Goal: Task Accomplishment & Management: Use online tool/utility

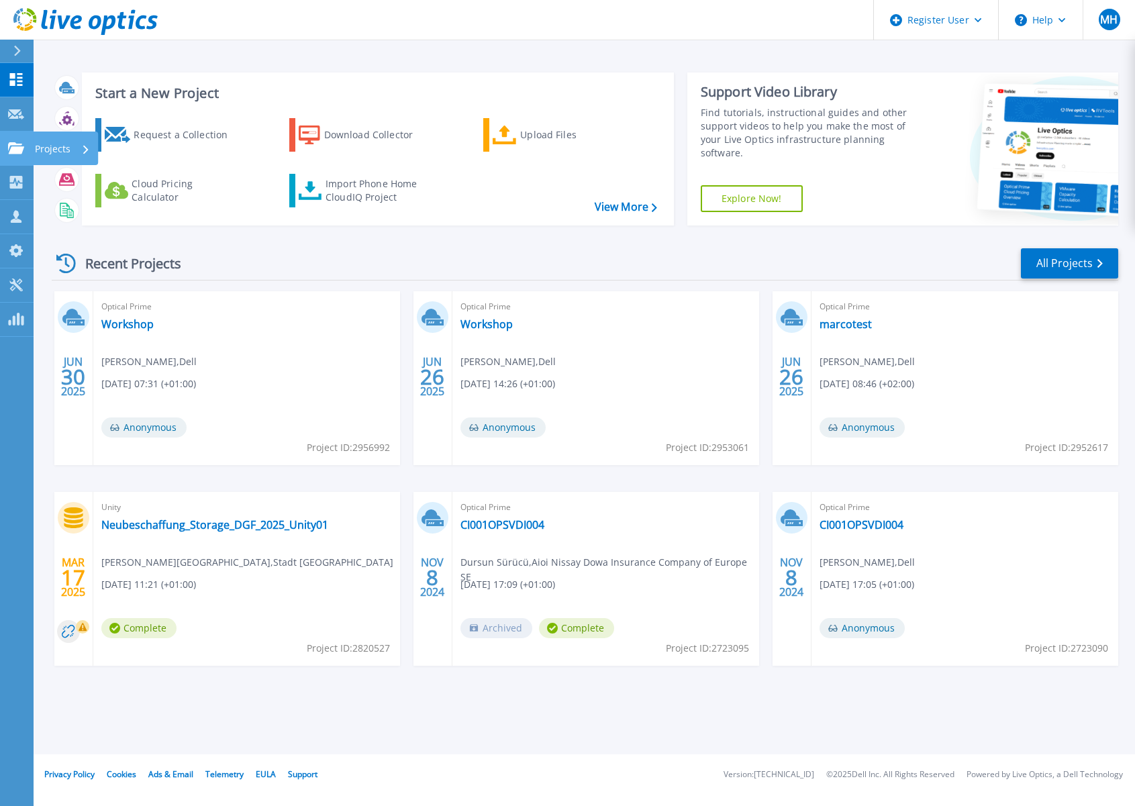
click at [17, 144] on icon at bounding box center [16, 147] width 16 height 11
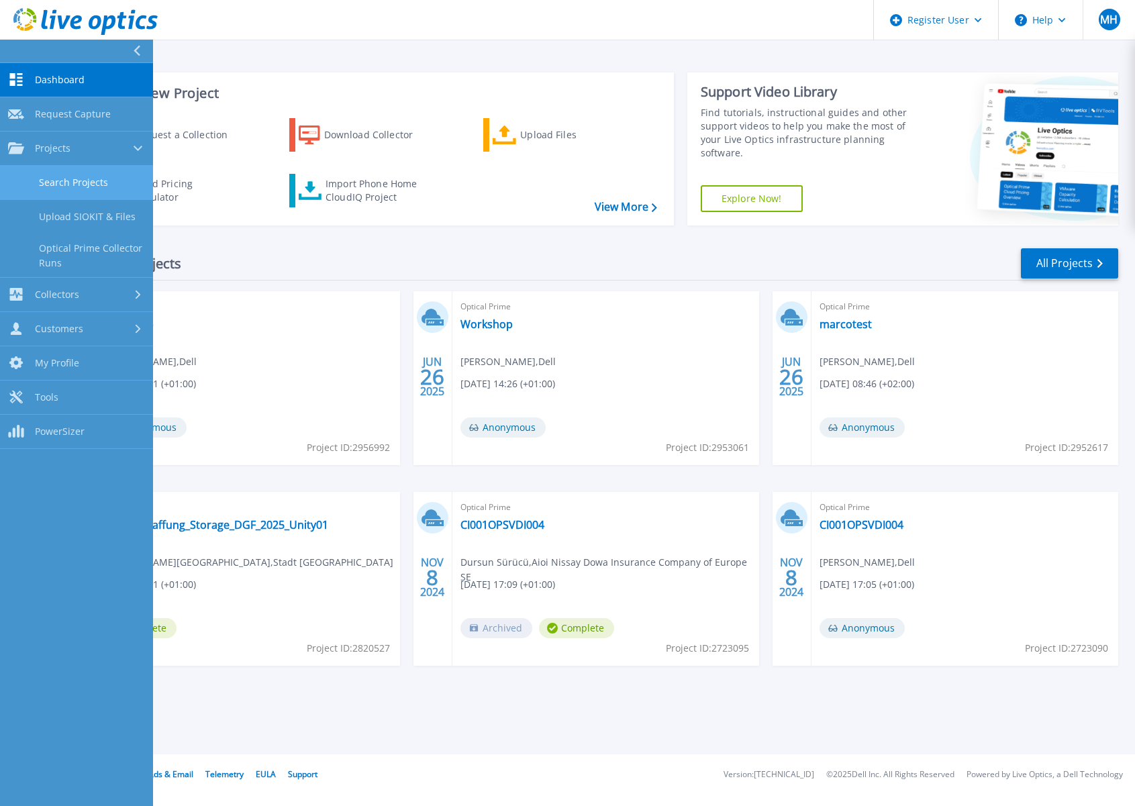
click at [69, 183] on link "Search Projects" at bounding box center [76, 183] width 153 height 34
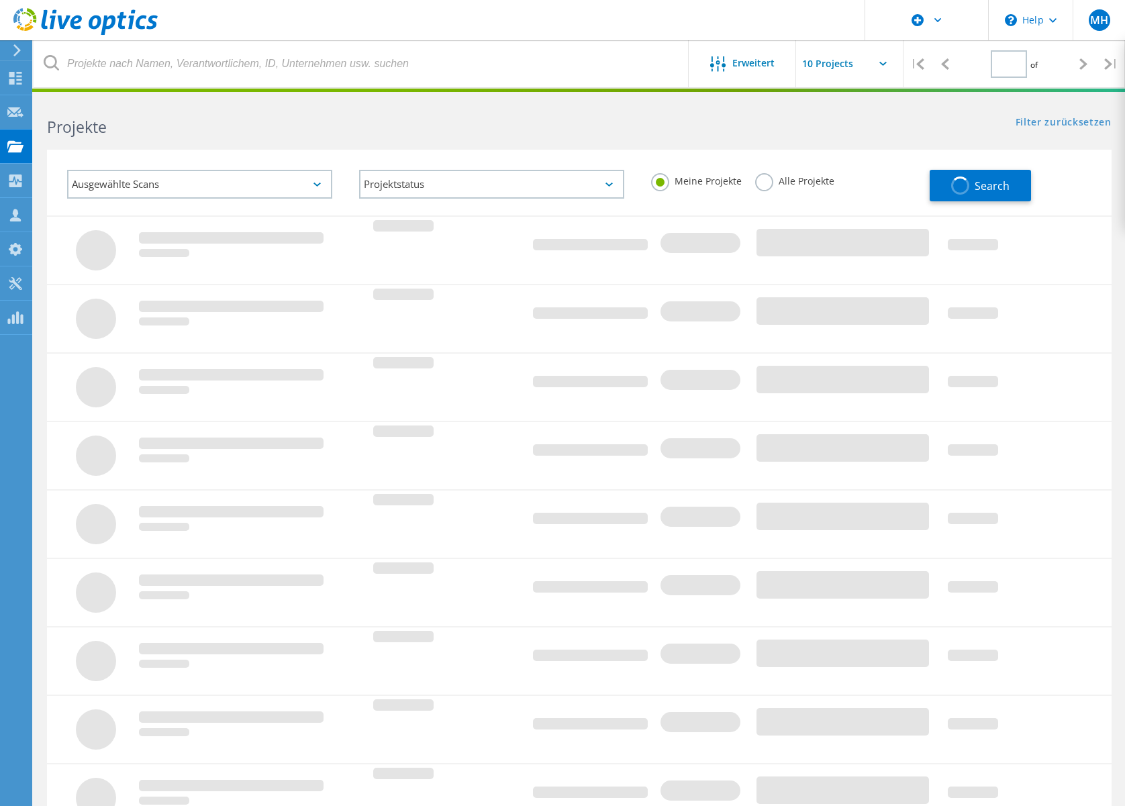
type input "1"
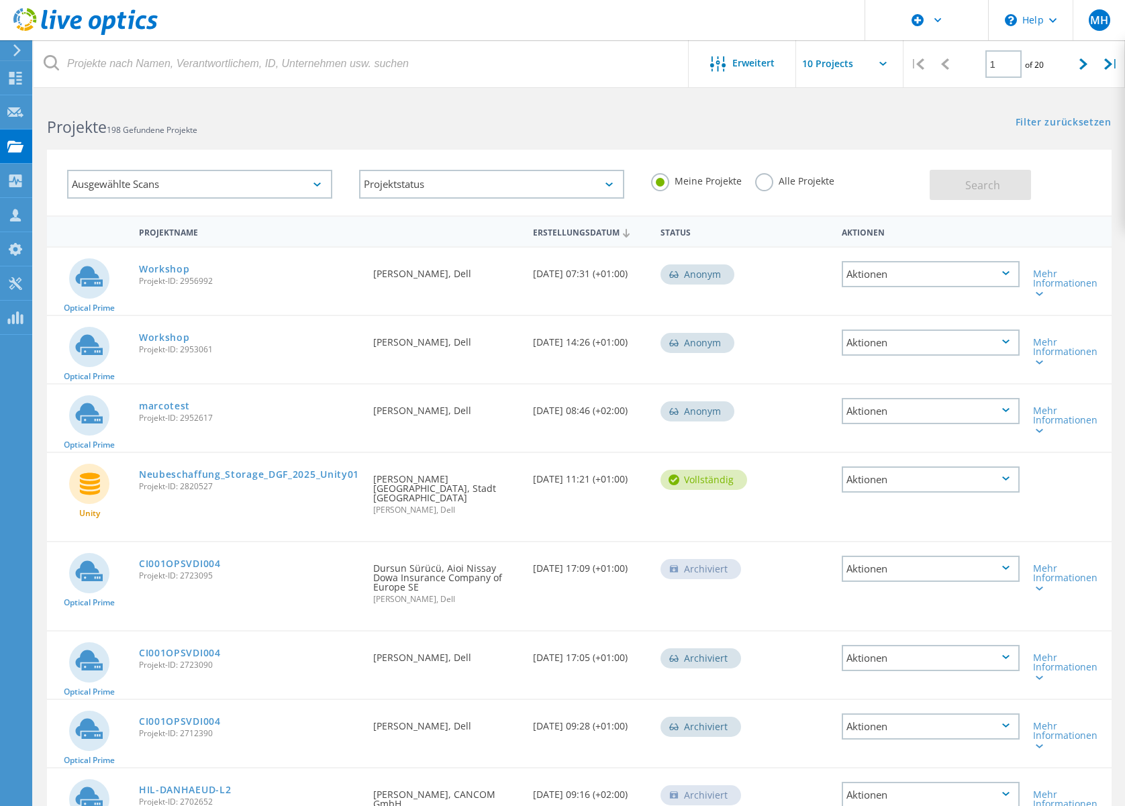
click at [766, 183] on label "Alle Projekte" at bounding box center [794, 179] width 79 height 13
click at [0, 0] on input "Alle Projekte" at bounding box center [0, 0] width 0 height 0
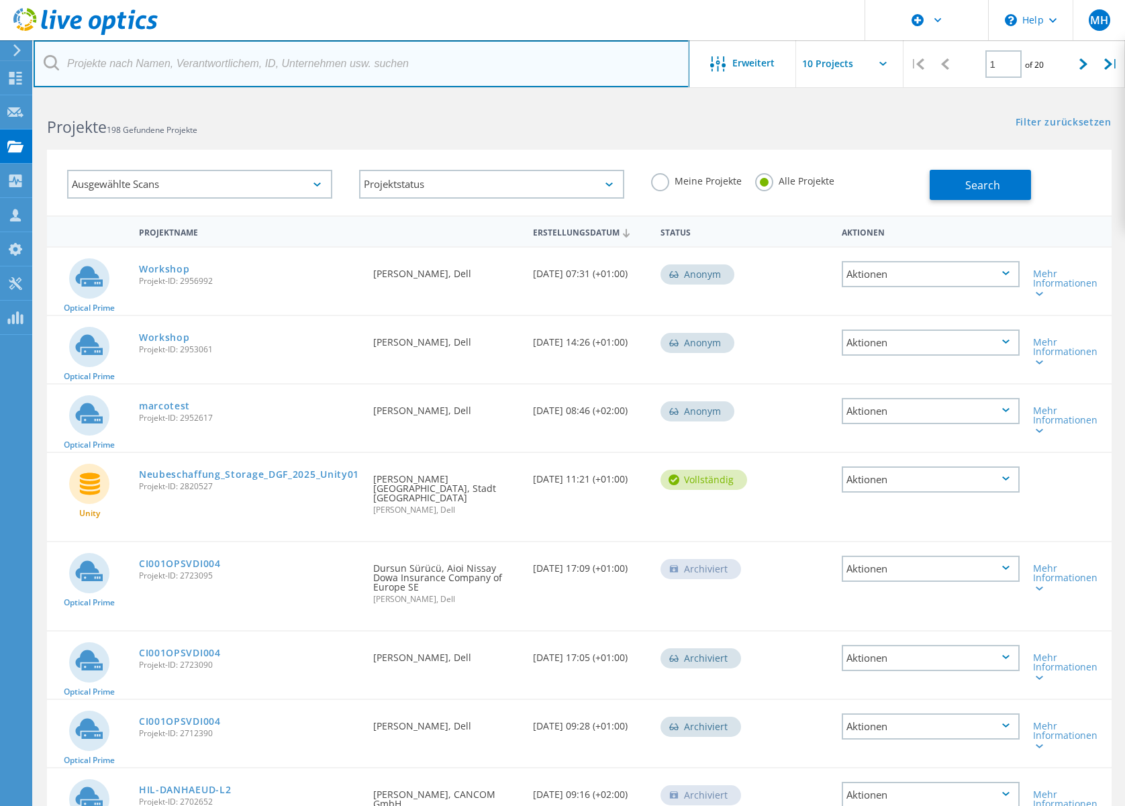
click at [142, 68] on input "text" at bounding box center [362, 63] width 656 height 47
type input "pve 2025-08-14"
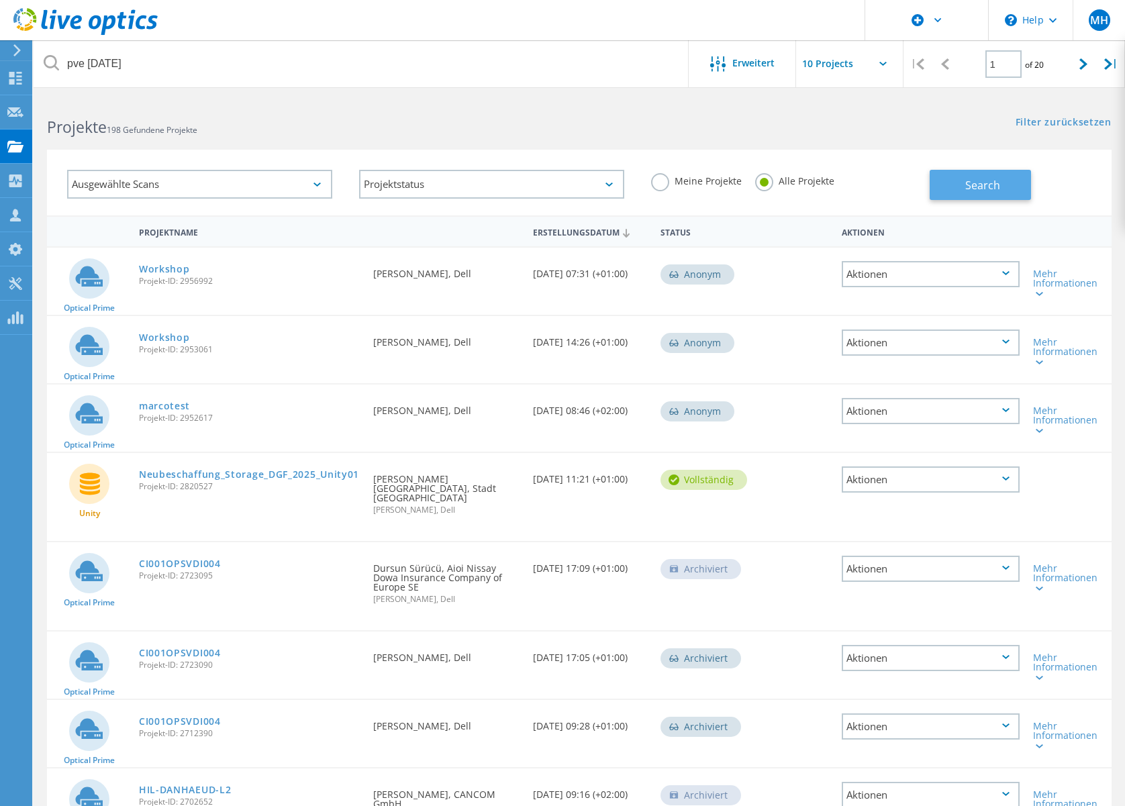
click at [1017, 185] on button "Search" at bounding box center [979, 185] width 101 height 30
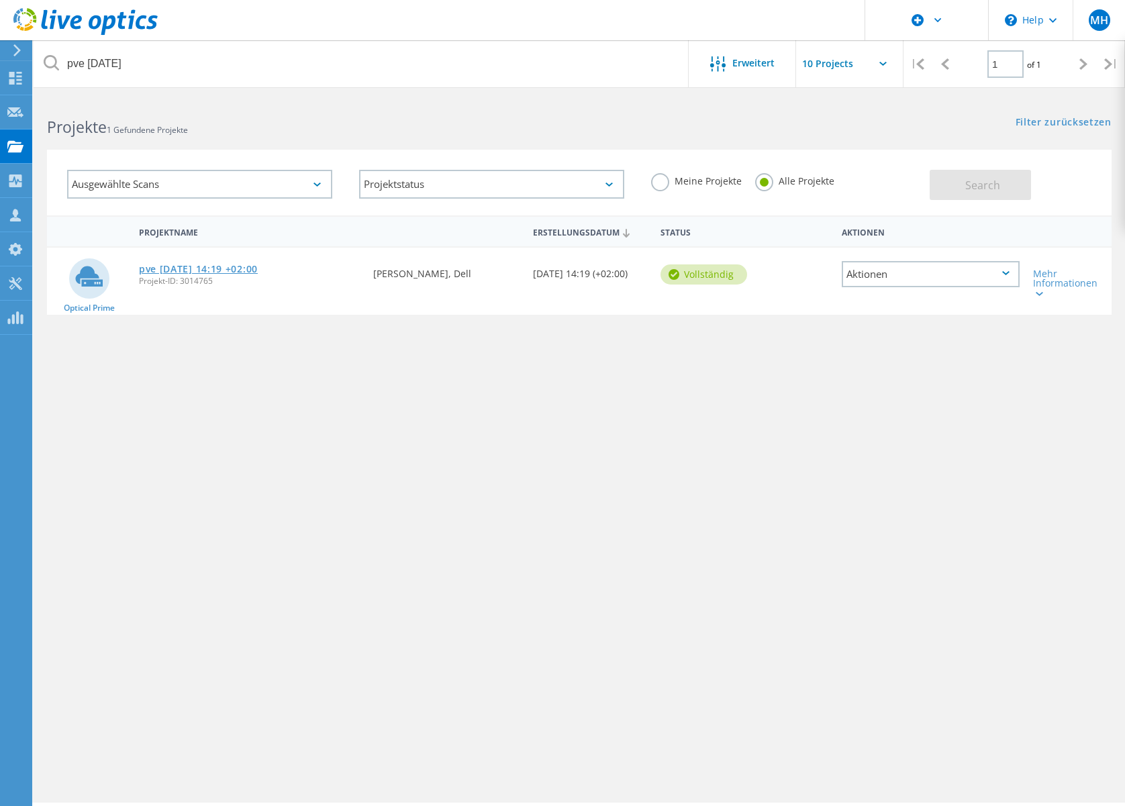
click at [200, 264] on link "pve 2025-08-14 14:19 +02:00" at bounding box center [198, 268] width 119 height 9
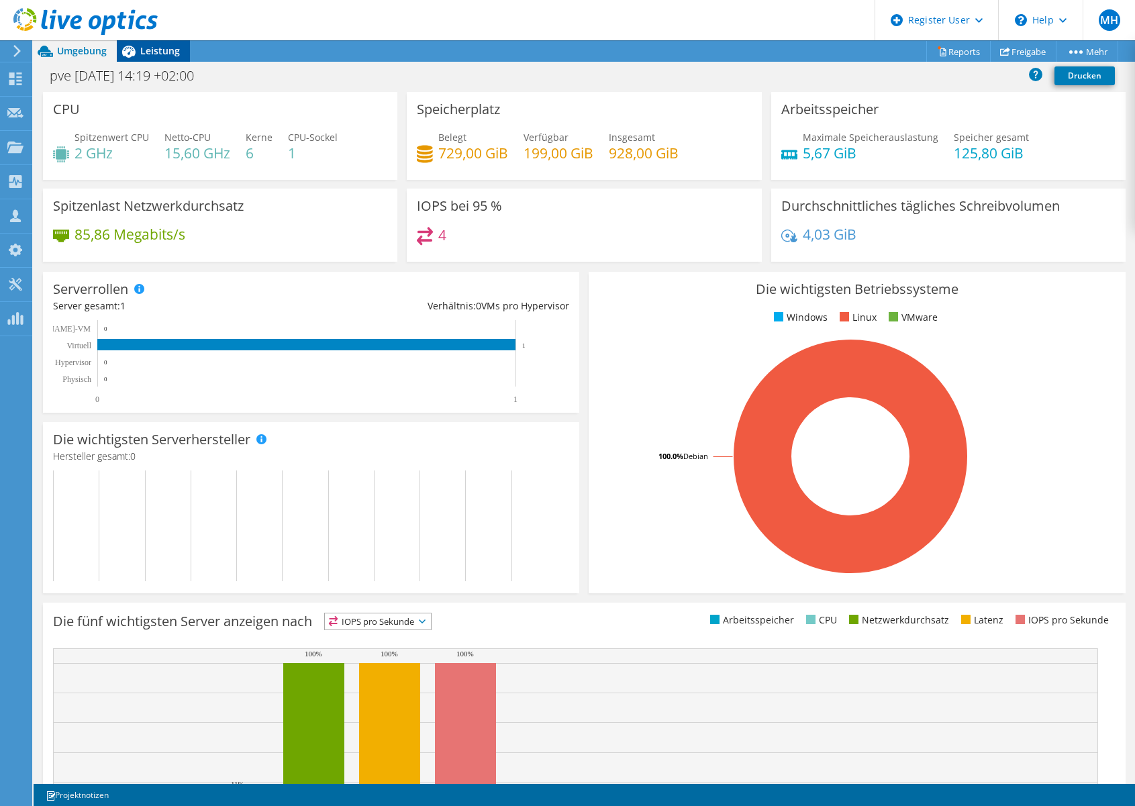
click at [135, 46] on icon at bounding box center [128, 51] width 23 height 23
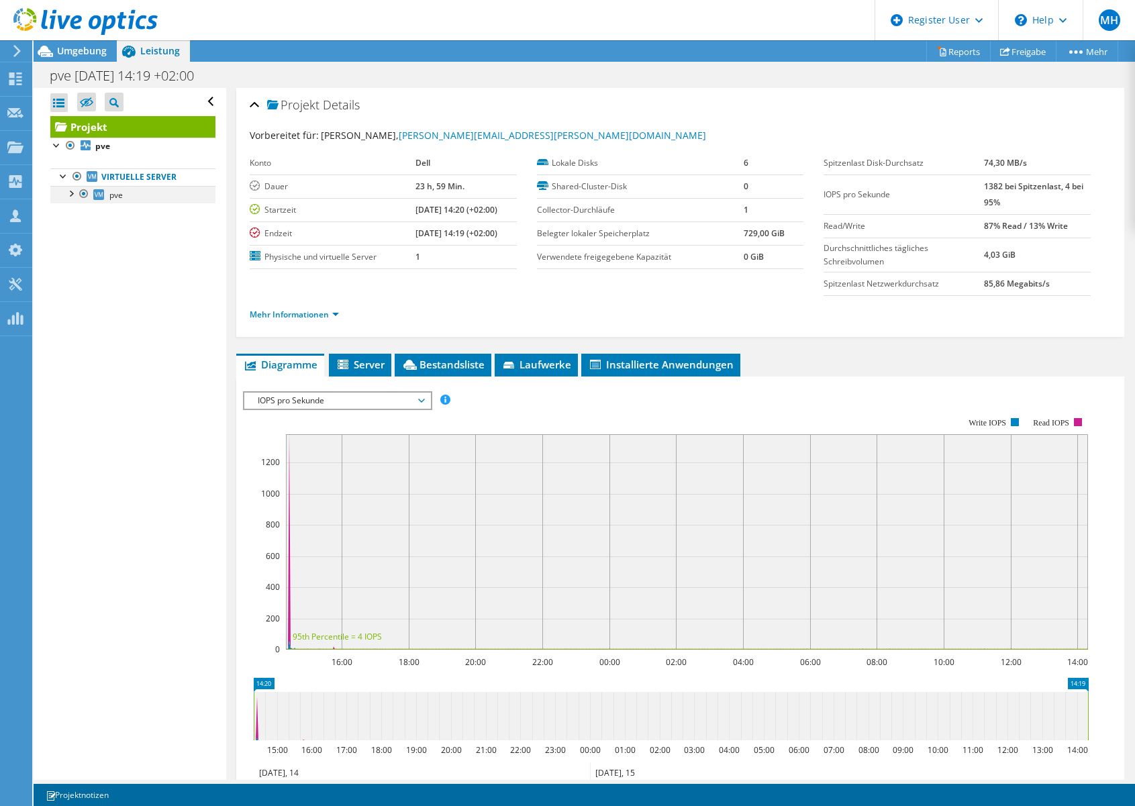
click at [67, 195] on div at bounding box center [70, 192] width 13 height 13
click at [356, 363] on span "Server" at bounding box center [359, 364] width 49 height 13
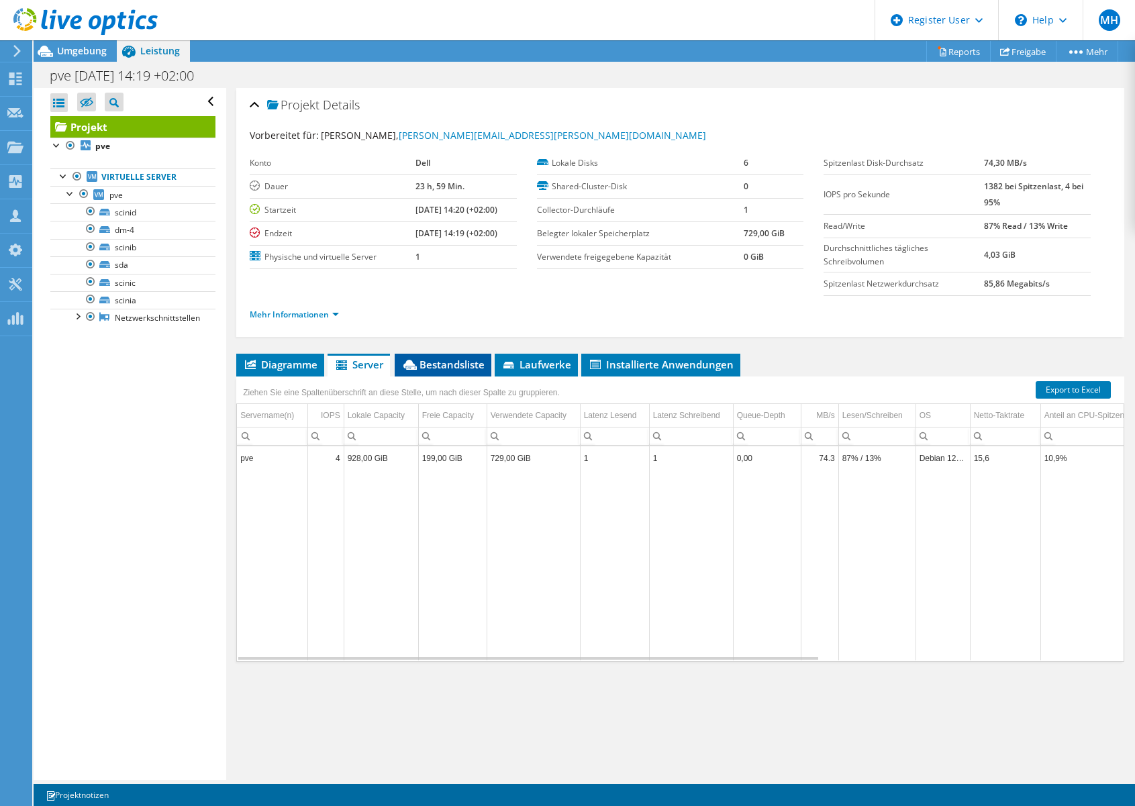
click at [462, 368] on span "Bestandsliste" at bounding box center [442, 364] width 83 height 13
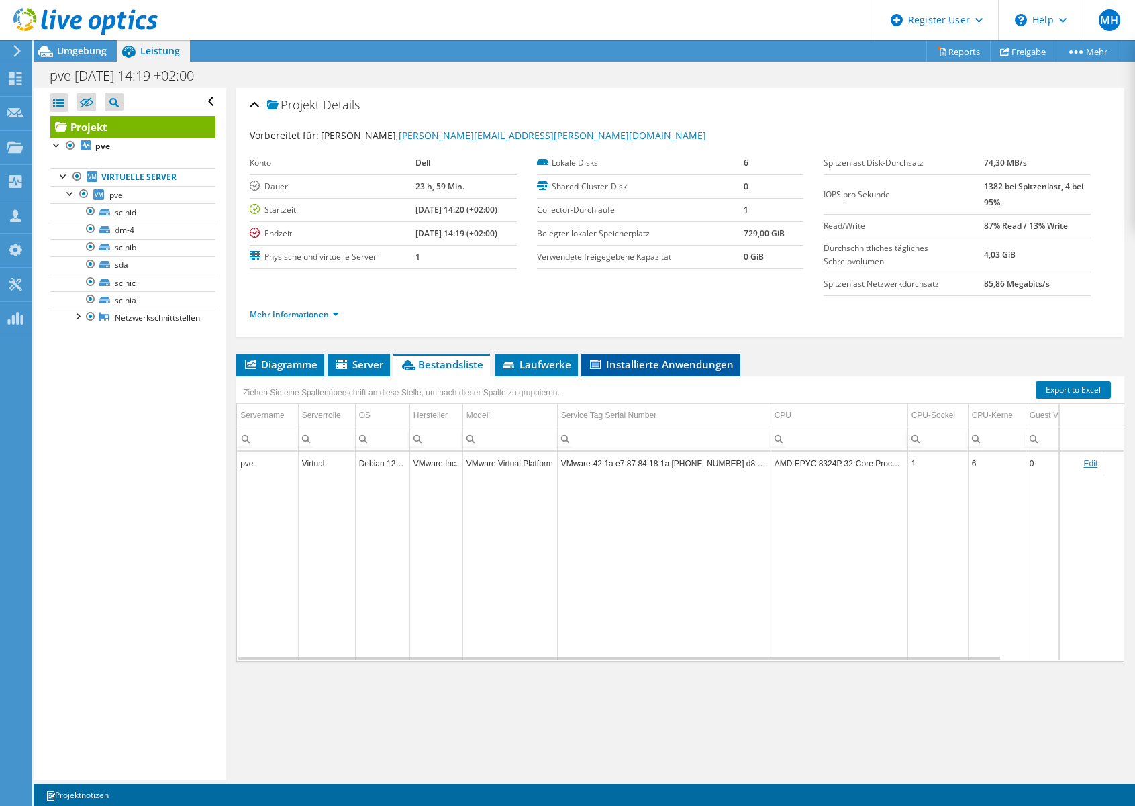
click at [609, 364] on span "Installierte Anwendungen" at bounding box center [661, 364] width 146 height 13
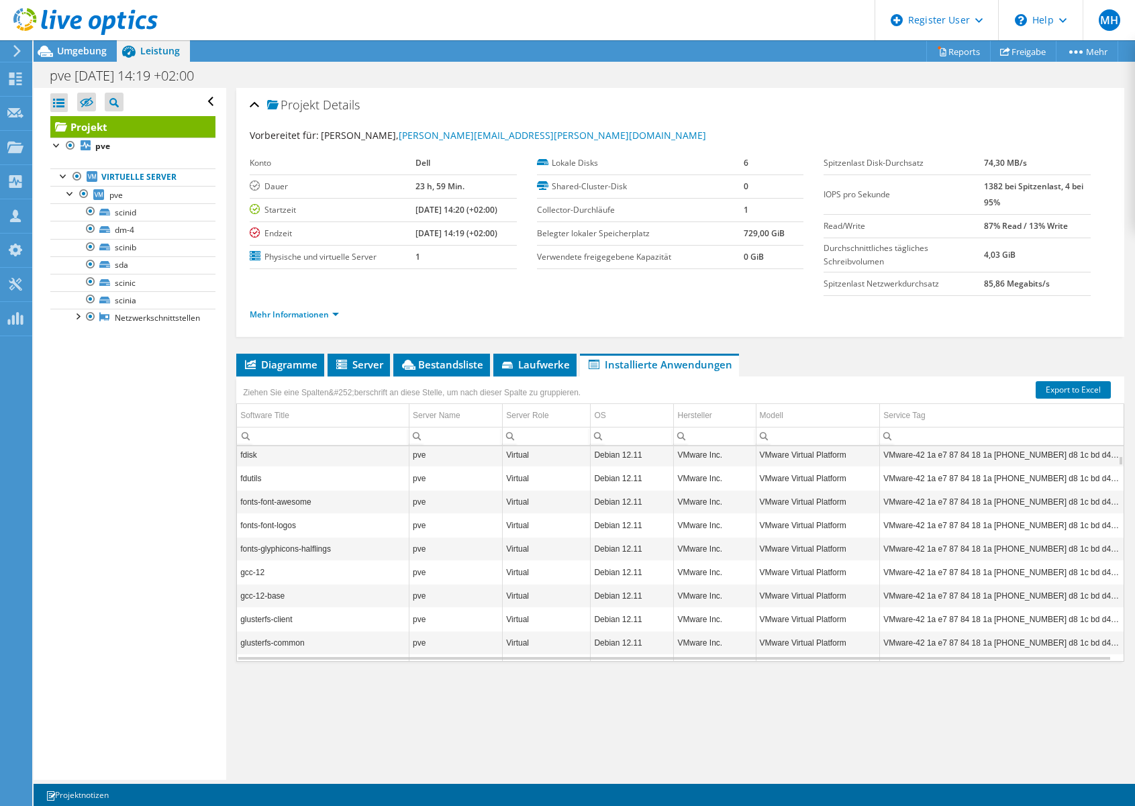
scroll to position [805, 0]
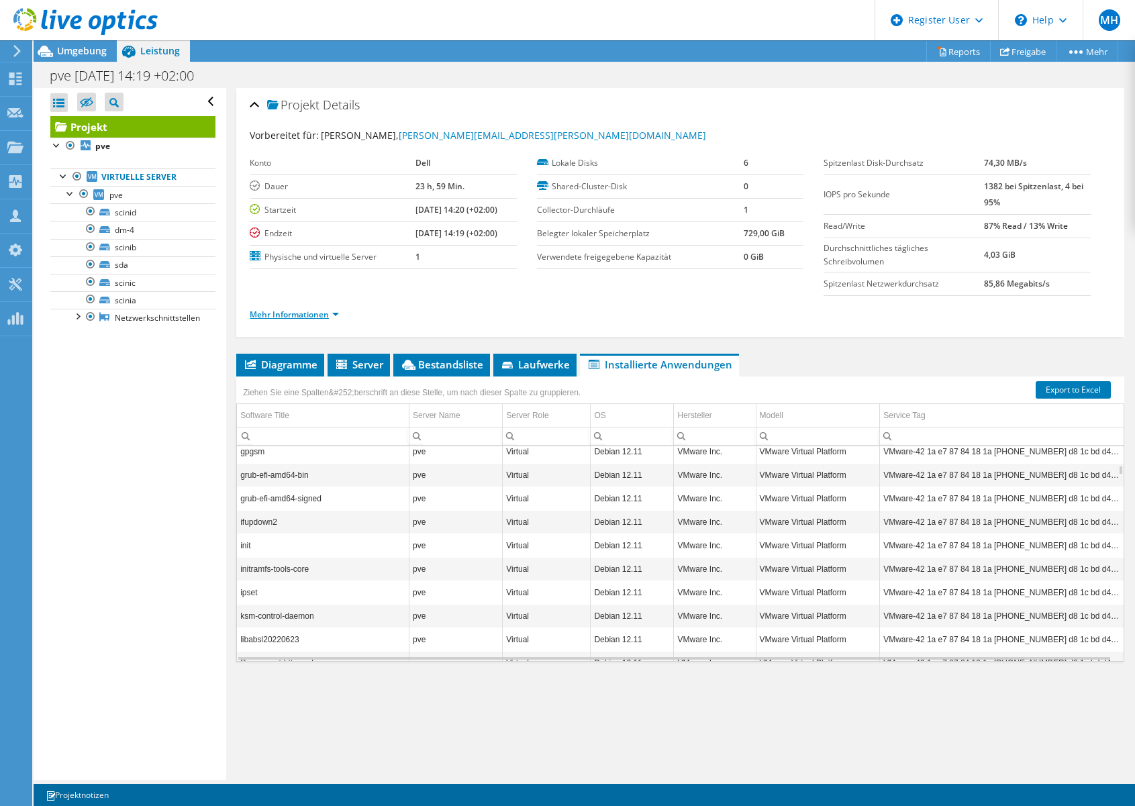
click at [335, 319] on link "Mehr Informationen" at bounding box center [294, 314] width 89 height 11
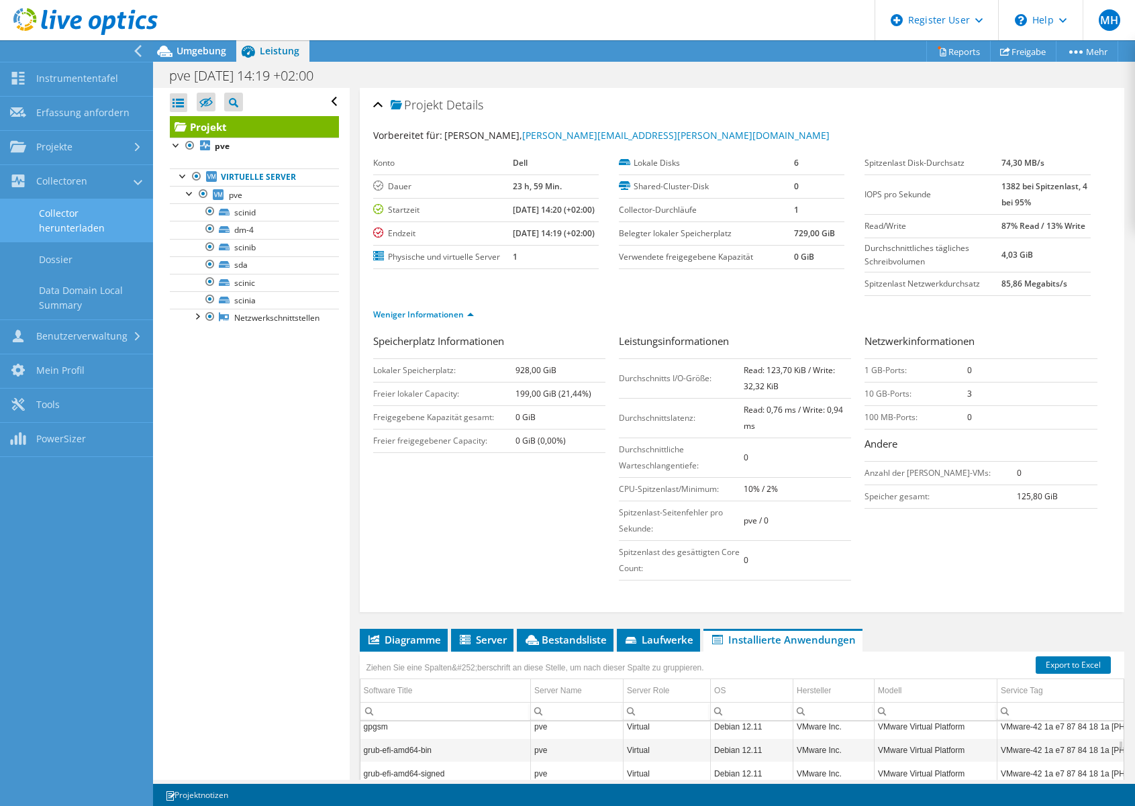
click at [67, 219] on link "Collector herunterladen" at bounding box center [76, 220] width 153 height 43
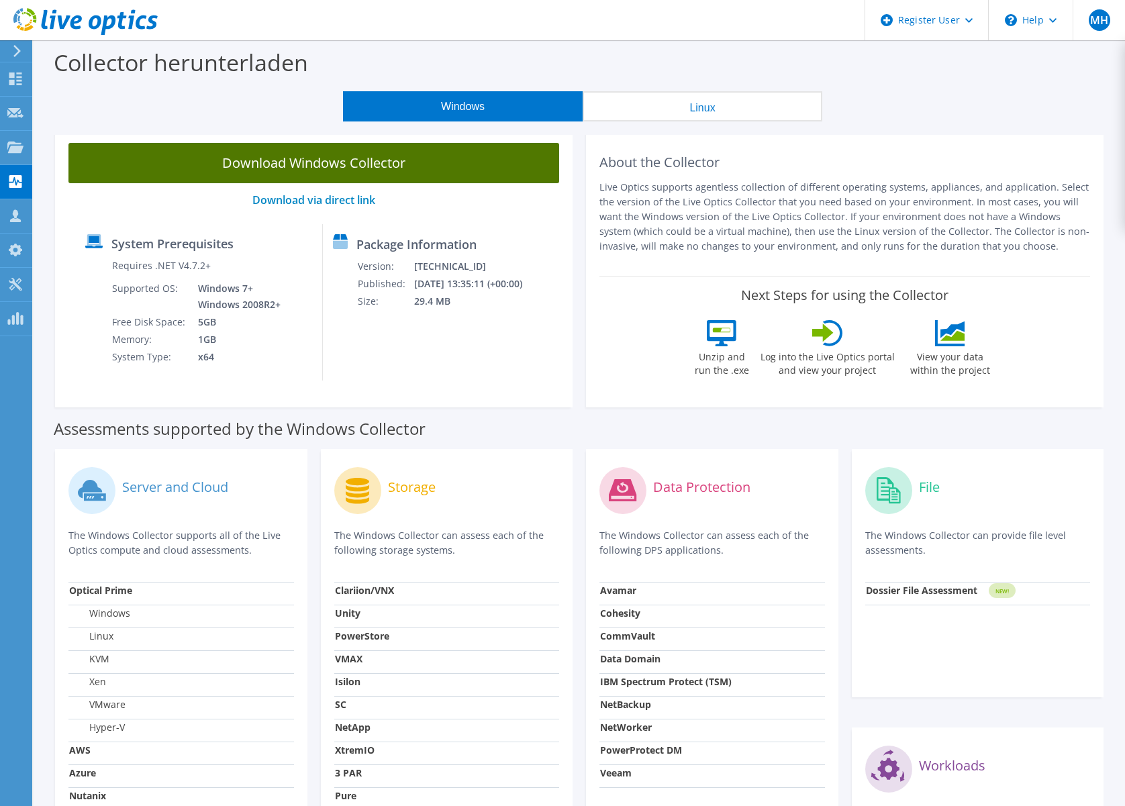
click at [316, 174] on link "Download Windows Collector" at bounding box center [313, 163] width 490 height 40
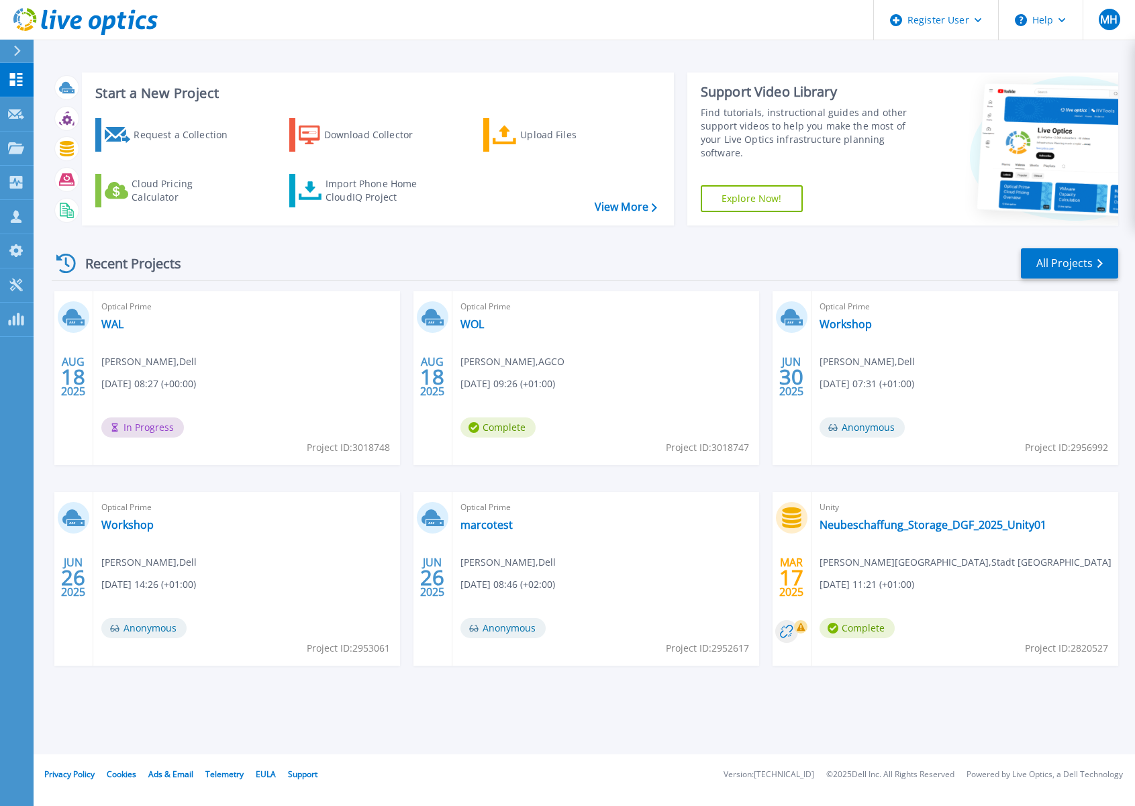
click at [774, 702] on div "Recent Projects All Projects [DATE] Optical Prime WAL [PERSON_NAME] , Dell [DAT…" at bounding box center [585, 469] width 1066 height 467
click at [465, 325] on link "WOL" at bounding box center [471, 323] width 23 height 13
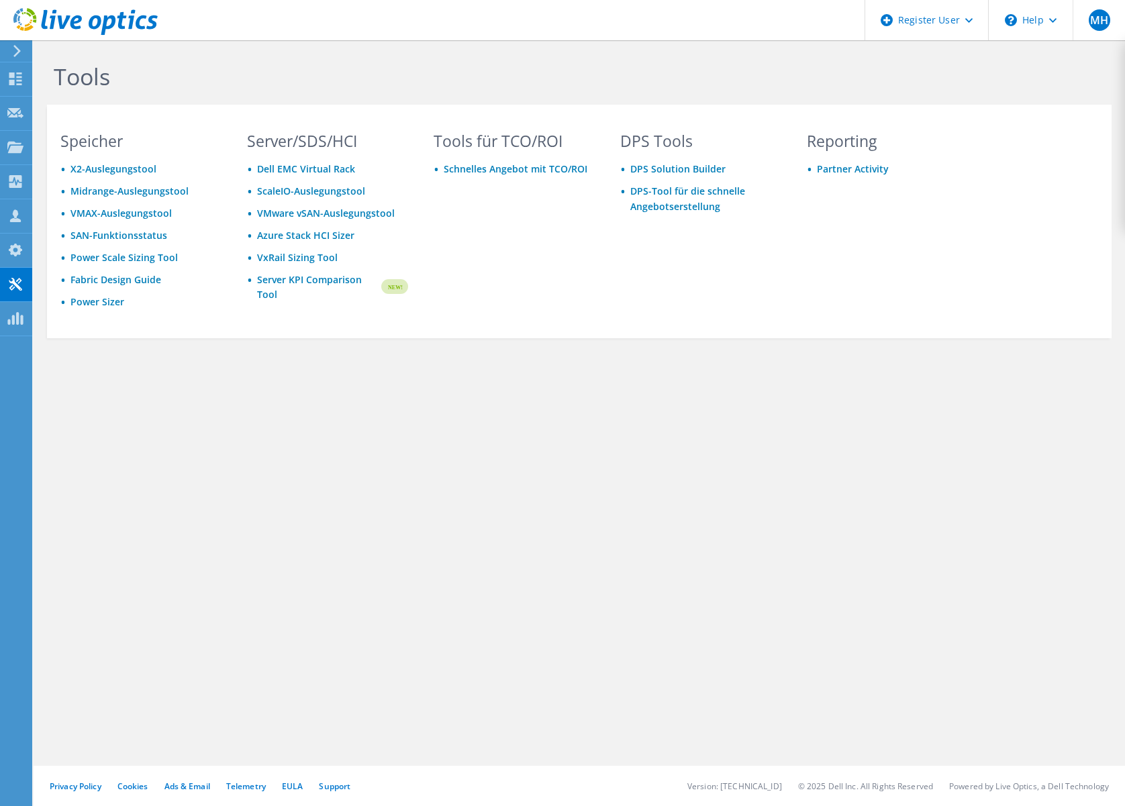
click at [18, 48] on icon at bounding box center [17, 51] width 10 height 12
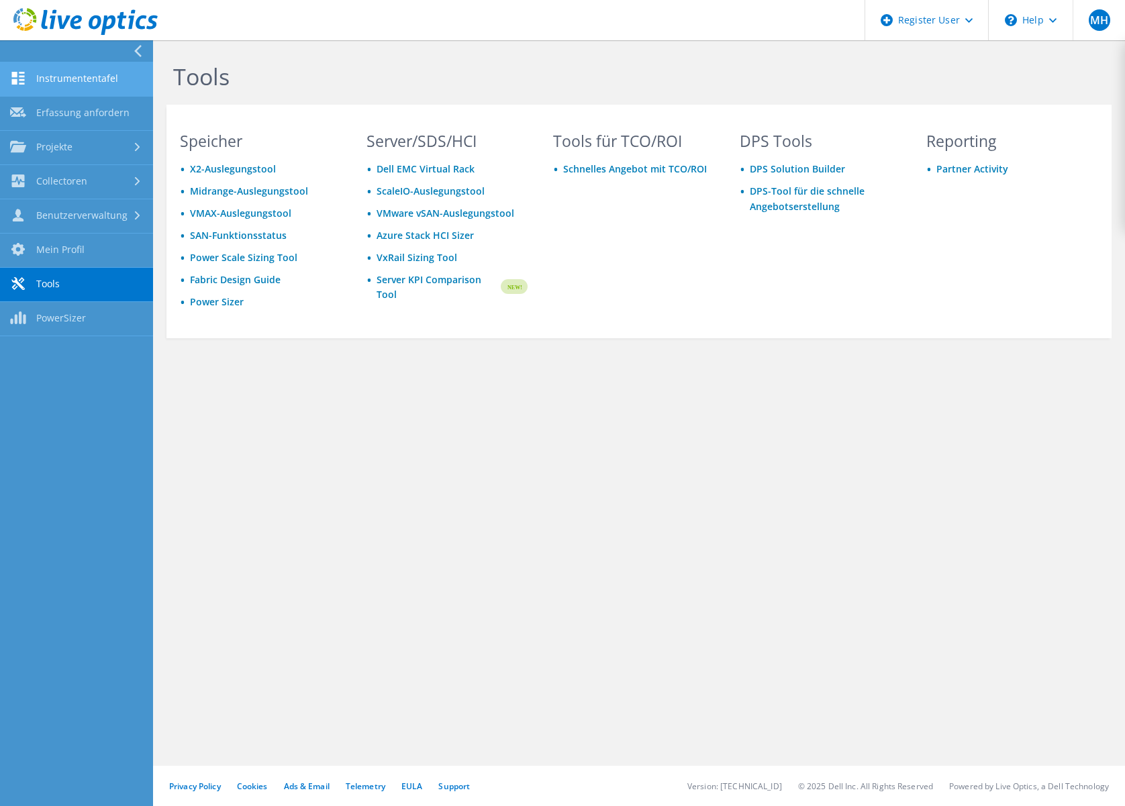
click at [66, 76] on link "Instrumententafel" at bounding box center [76, 79] width 153 height 34
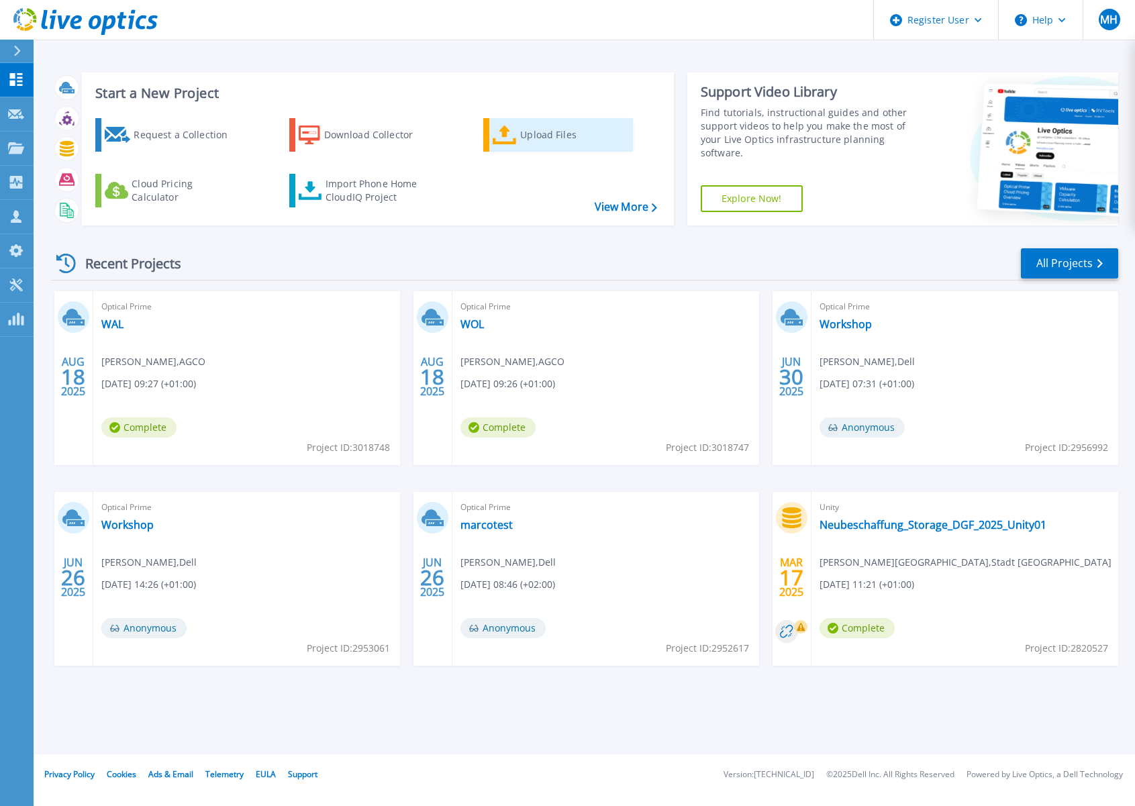
click at [533, 141] on div "Upload Files" at bounding box center [573, 134] width 107 height 27
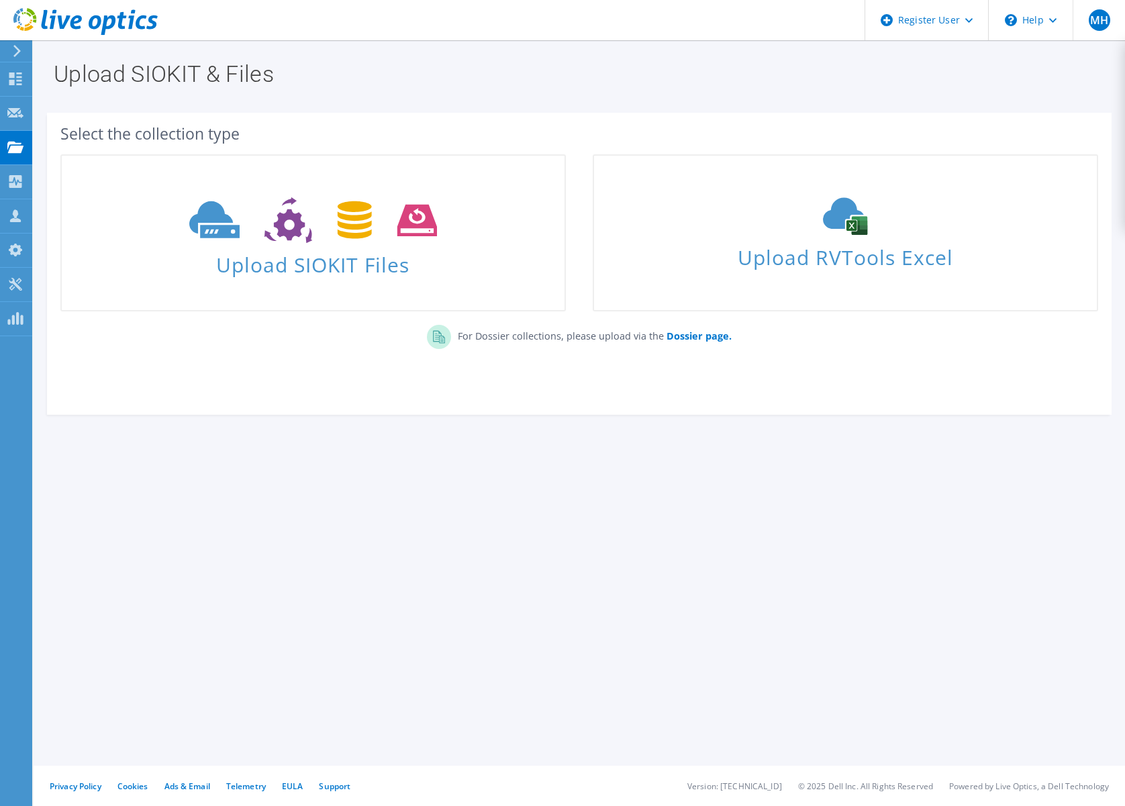
drag, startPoint x: 454, startPoint y: 565, endPoint x: 391, endPoint y: 356, distance: 218.0
click at [454, 565] on div "Upload SIOKIT & Files Select the collection type Upload SIOKIT Files Dossier pa…" at bounding box center [579, 423] width 1091 height 766
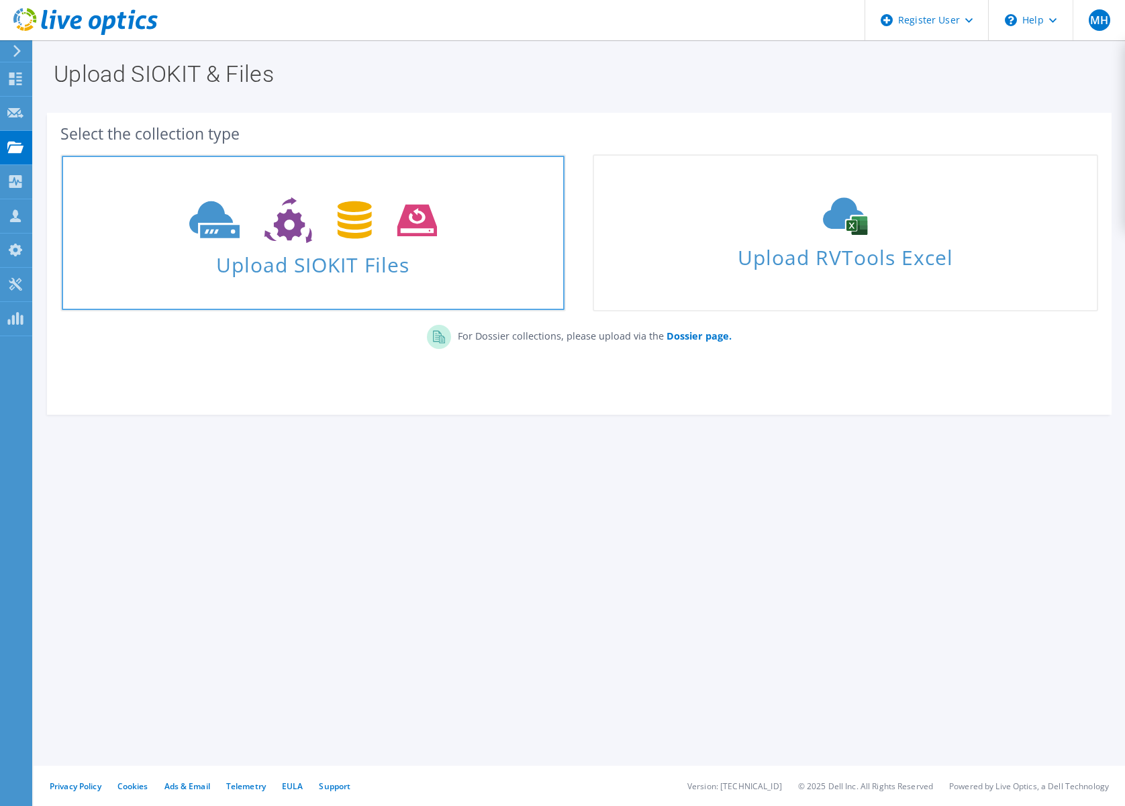
click at [350, 246] on span at bounding box center [313, 219] width 503 height 56
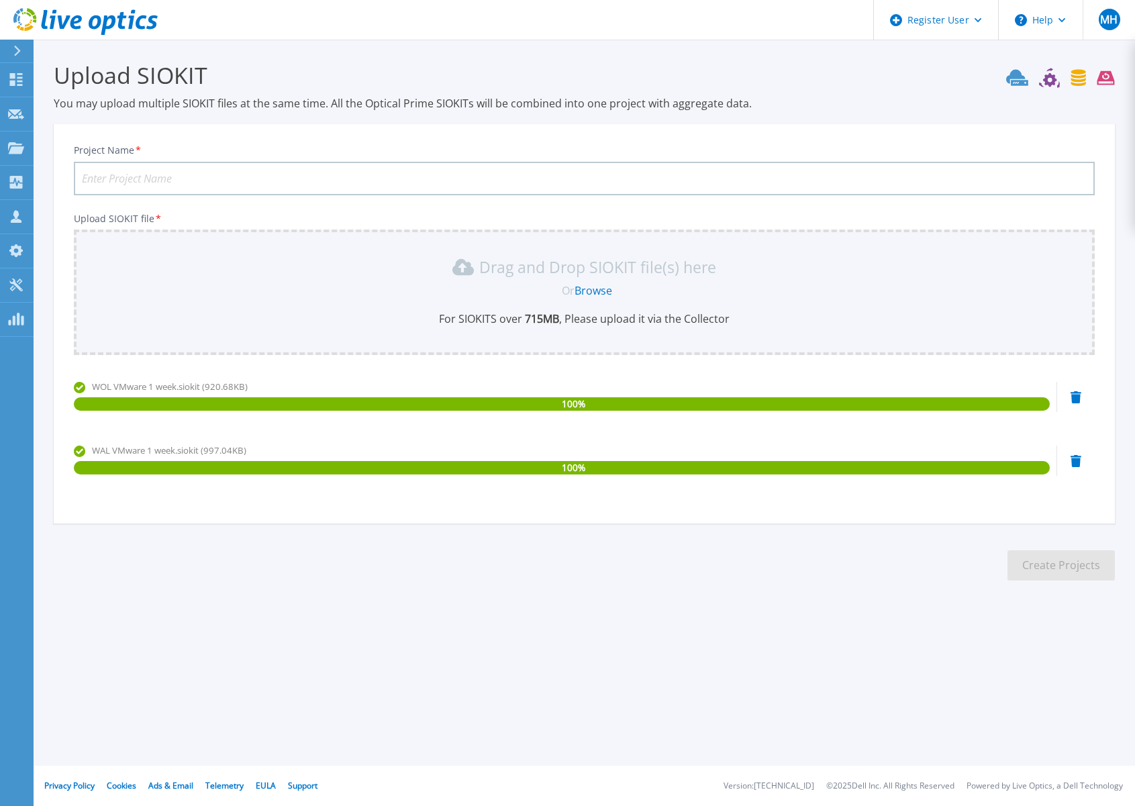
click at [547, 686] on div "Register User Help MH Dell-Benutzer Marco Haferkamp Marco.Haferkamp@dell.com De…" at bounding box center [567, 403] width 1135 height 806
click at [144, 170] on input "Project Name *" at bounding box center [584, 179] width 1021 height 34
type input "WOL und WAL"
click at [1063, 562] on button "Create Projects" at bounding box center [1060, 565] width 107 height 30
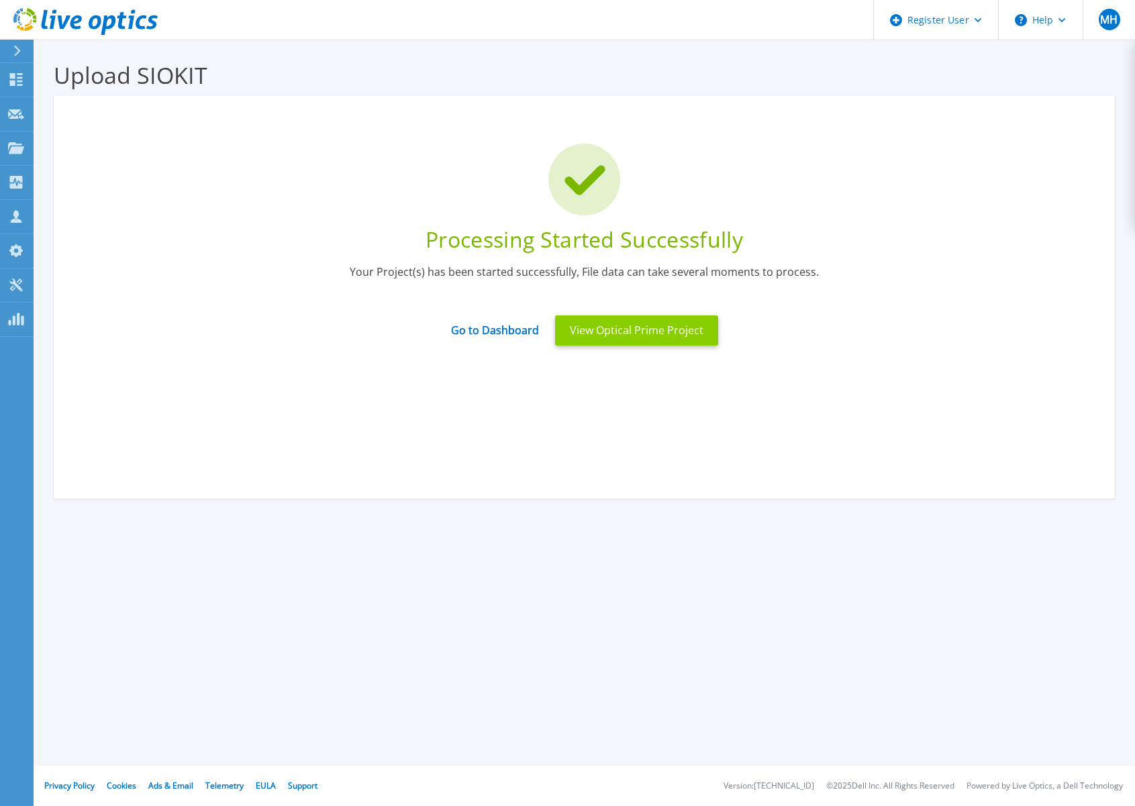
click at [600, 337] on button "View Optical Prime Project" at bounding box center [636, 330] width 163 height 30
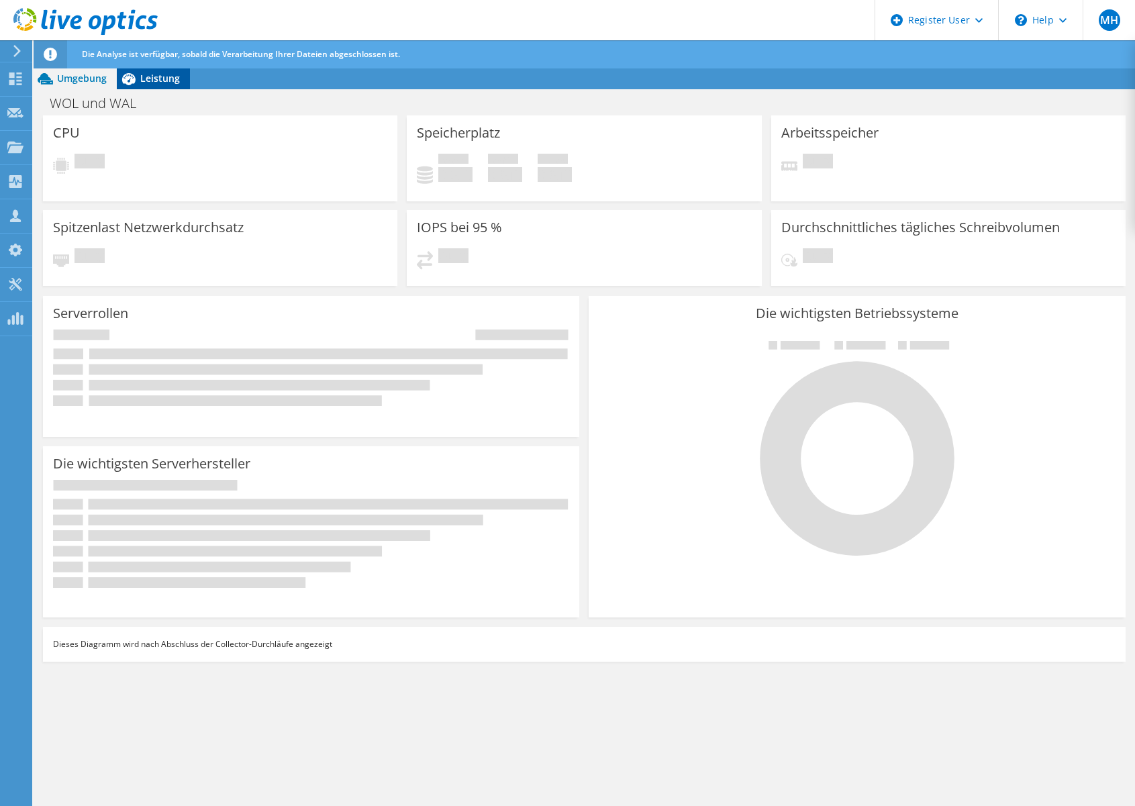
click at [152, 79] on span "Leistung" at bounding box center [160, 78] width 40 height 13
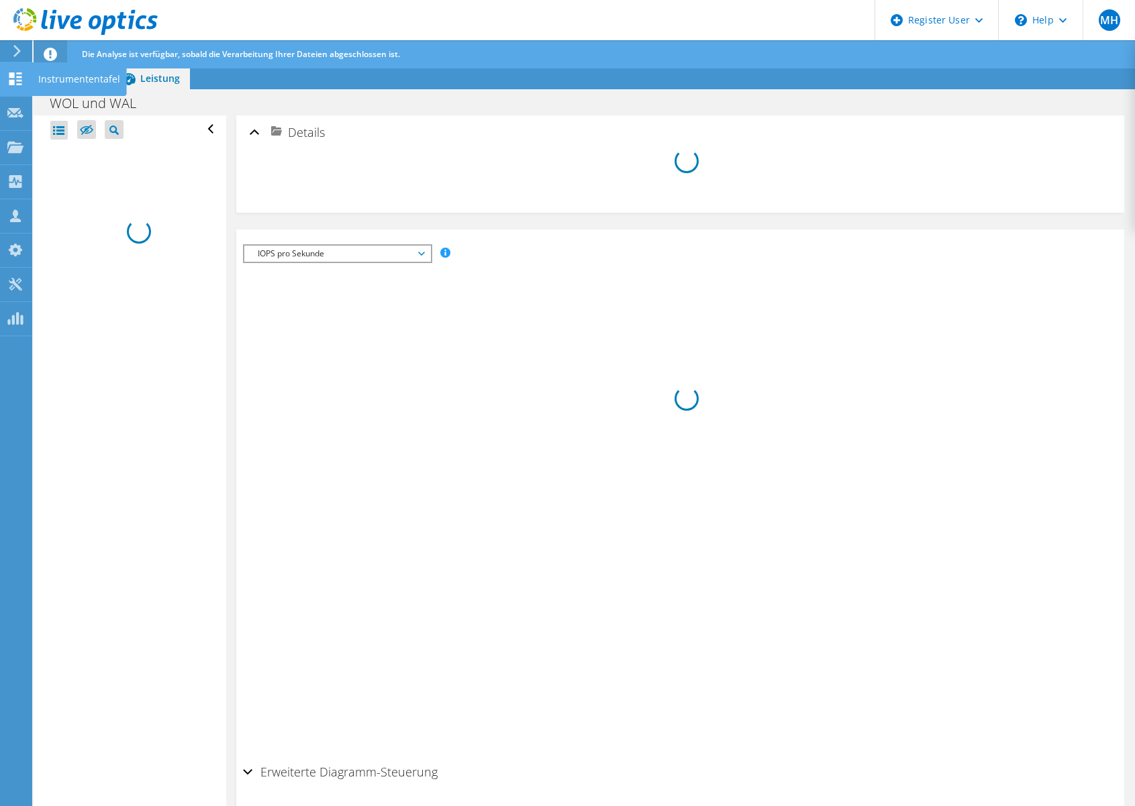
click at [62, 82] on div "Instrumententafel" at bounding box center [79, 79] width 95 height 34
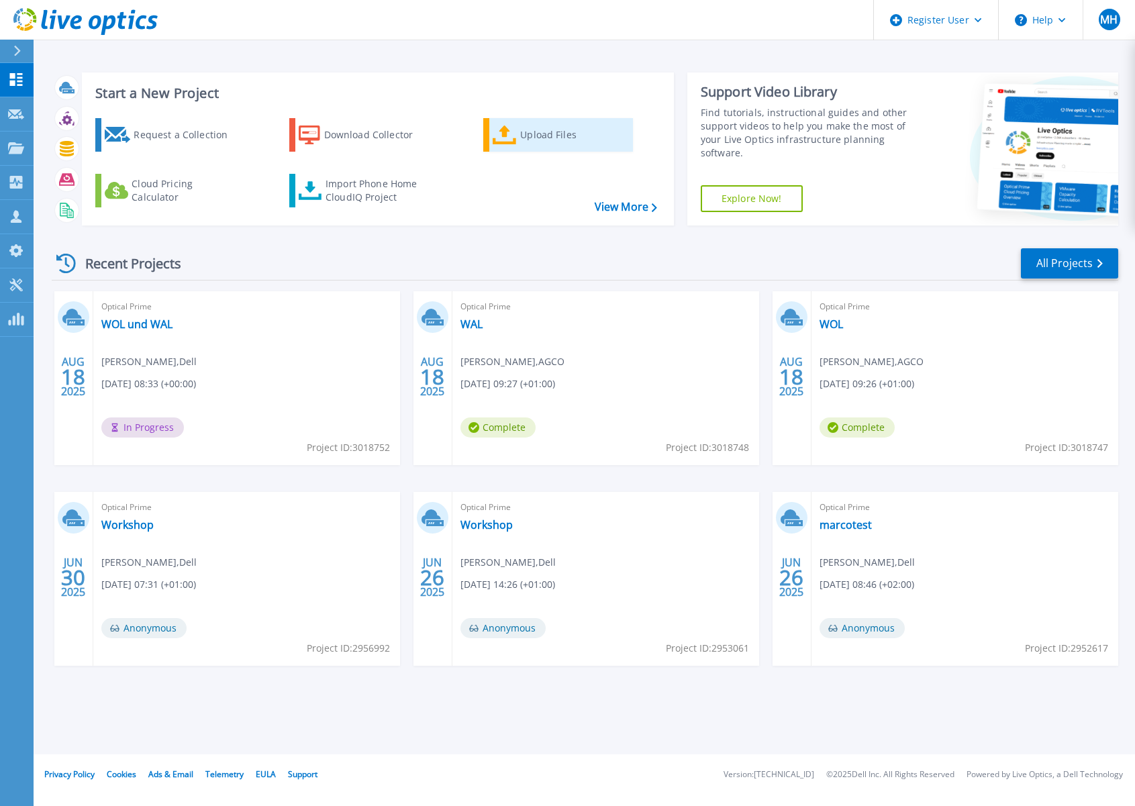
click at [559, 146] on div "Upload Files" at bounding box center [573, 134] width 107 height 27
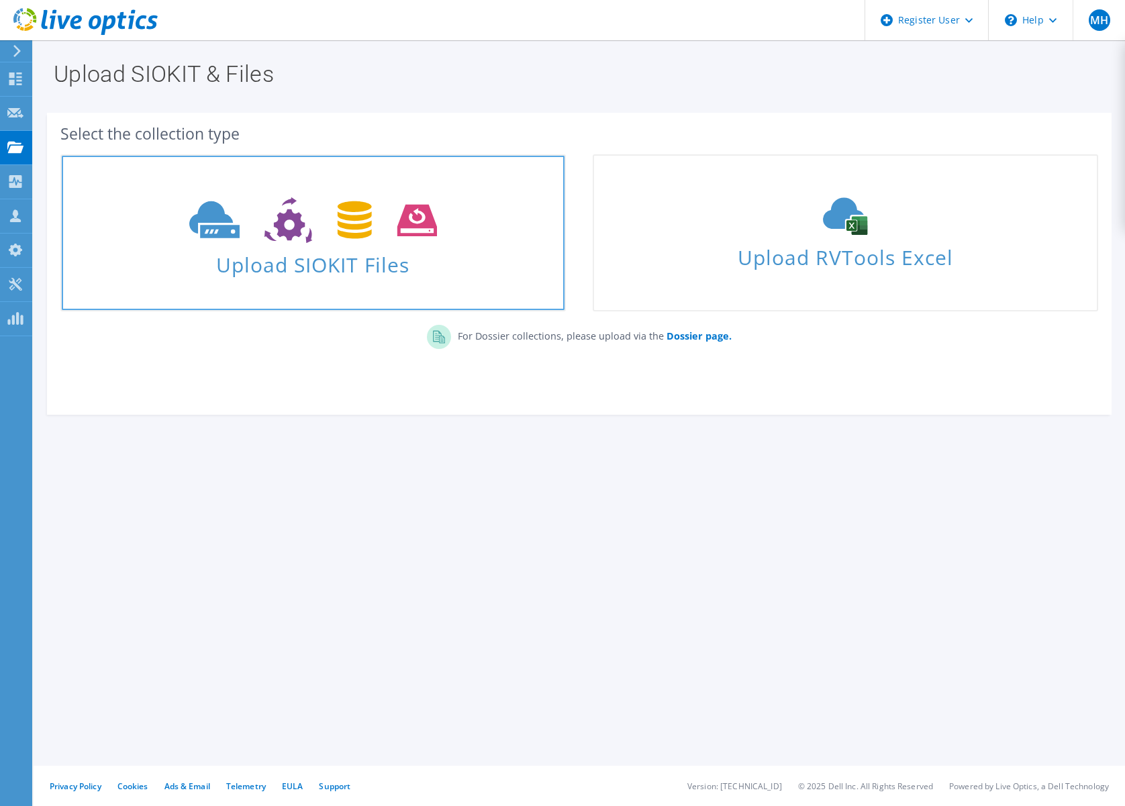
click at [392, 259] on span "Upload SIOKIT Files" at bounding box center [313, 260] width 503 height 29
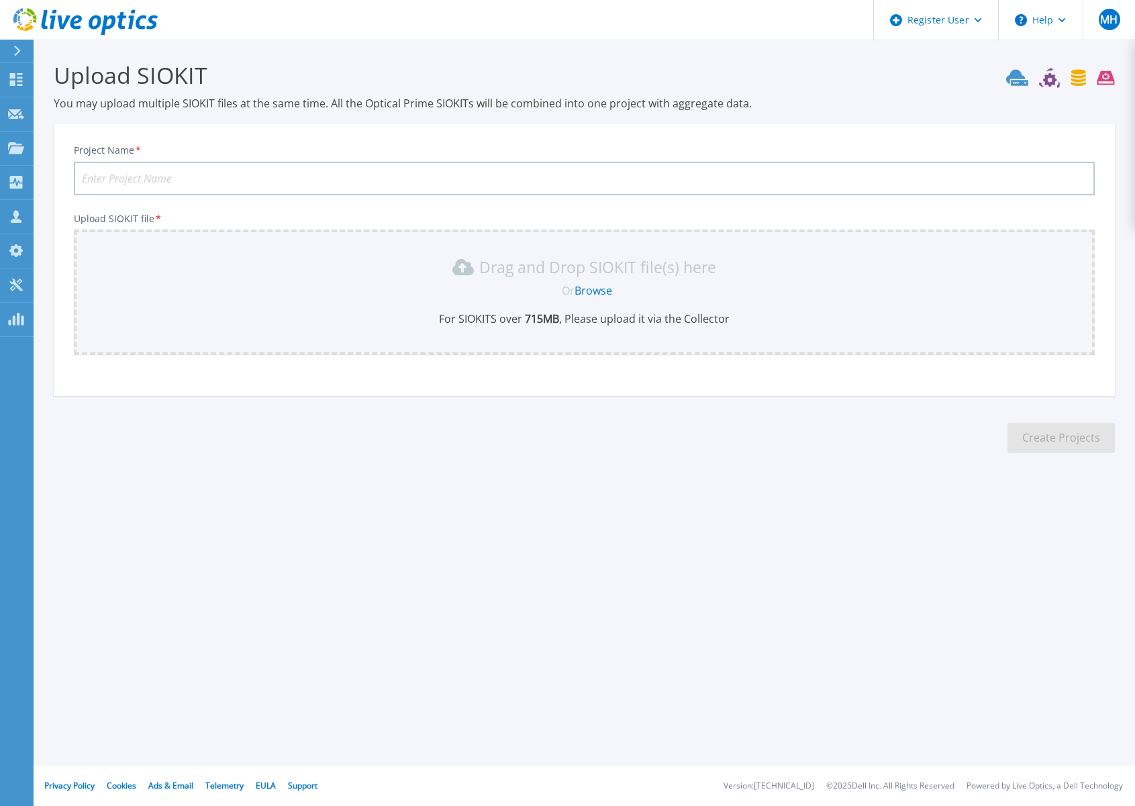
click at [357, 523] on div "Upload SIOKIT You may upload multiple SIOKIT files at the same time. All the Op…" at bounding box center [567, 267] width 1135 height 535
